Goal: Transaction & Acquisition: Obtain resource

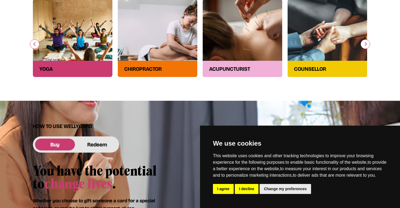
scroll to position [158, 0]
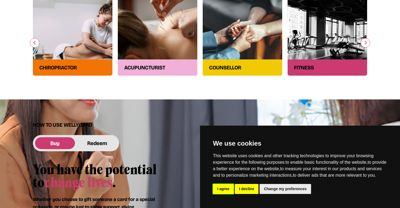
click at [231, 189] on button "I agree" at bounding box center [223, 189] width 21 height 10
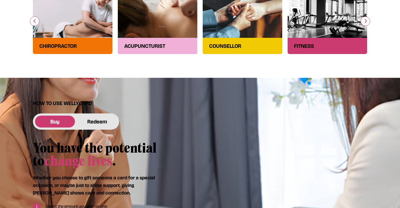
scroll to position [264, 0]
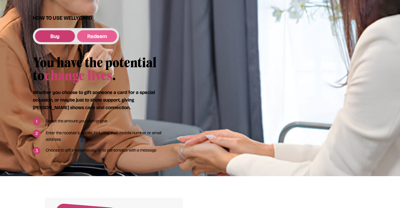
click at [93, 36] on button "Redeem" at bounding box center [97, 36] width 40 height 12
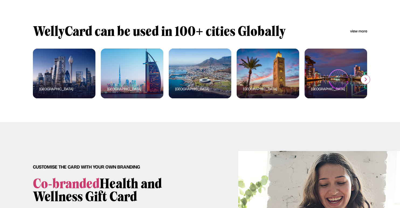
scroll to position [651, 0]
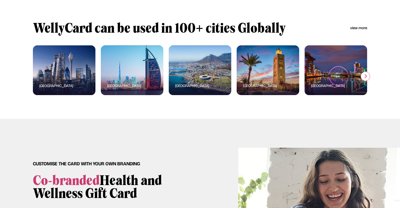
click at [361, 31] on link "view more" at bounding box center [358, 27] width 17 height 5
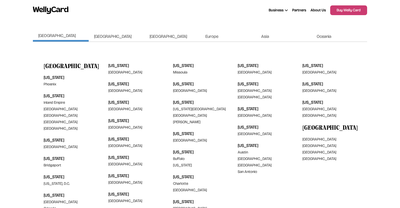
click at [207, 37] on span "Europe" at bounding box center [212, 36] width 13 height 5
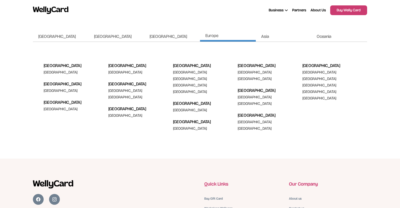
click at [57, 7] on img at bounding box center [51, 9] width 36 height 7
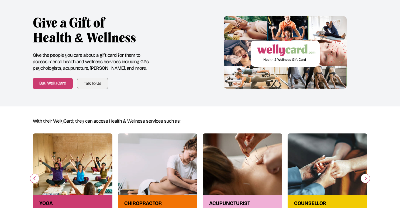
scroll to position [75, 0]
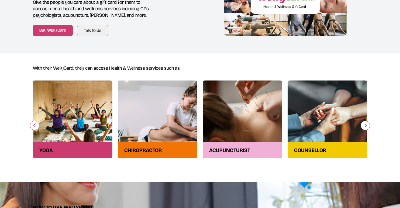
click at [63, 121] on div "yoga" at bounding box center [73, 119] width 80 height 78
click at [73, 112] on div "yoga" at bounding box center [73, 119] width 80 height 78
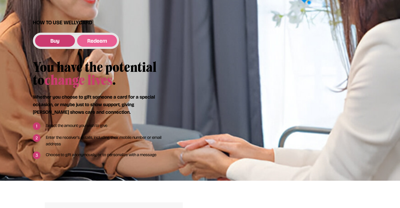
scroll to position [260, 0]
click at [93, 40] on button "Redeem" at bounding box center [97, 41] width 40 height 12
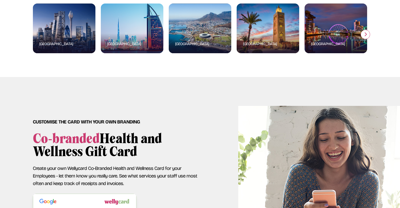
scroll to position [729, 0]
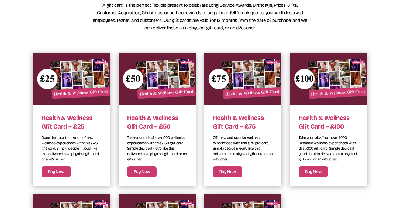
scroll to position [218, 0]
